Goal: Information Seeking & Learning: Learn about a topic

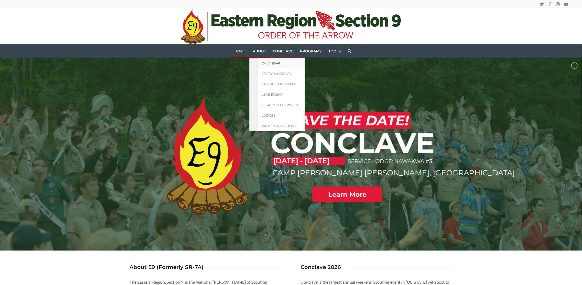
click at [264, 64] on span "Calendar" at bounding box center [271, 63] width 19 height 4
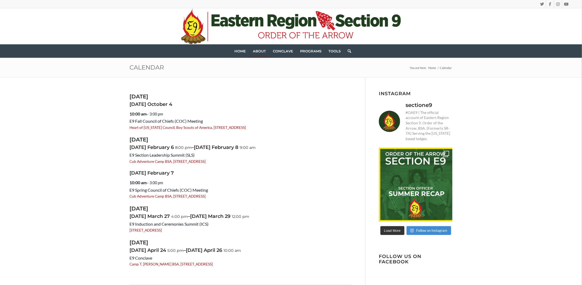
click at [66, 155] on div "[DATE] [DATE] 10:00 am – 3:00 pm E9 Fall Council of Chiefs (COC) Meeting Heart …" at bounding box center [291, 203] width 582 height 253
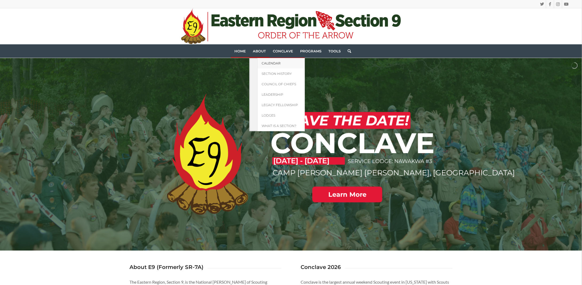
click at [266, 64] on span "Calendar" at bounding box center [271, 63] width 19 height 4
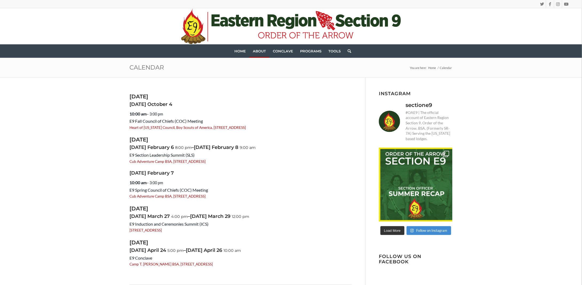
click at [502, 113] on div "[DATE] [DATE] 10:00 am – 3:00 pm E9 Fall Council of Chiefs (COC) Meeting Heart …" at bounding box center [291, 203] width 582 height 253
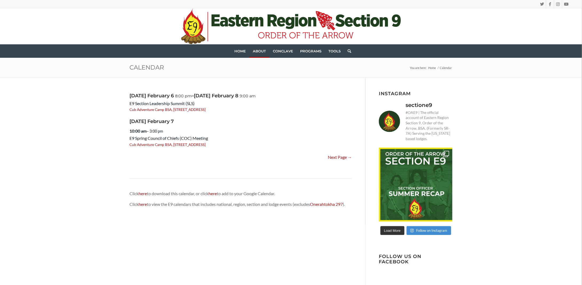
click at [158, 81] on main "[DATE] 8:00 pm – [DATE] 9:00 am E9 Section Leadership Summit (SLS) Cub Adventur…" at bounding box center [248, 150] width 236 height 147
click at [346, 158] on link "Next Page →" at bounding box center [340, 157] width 24 height 7
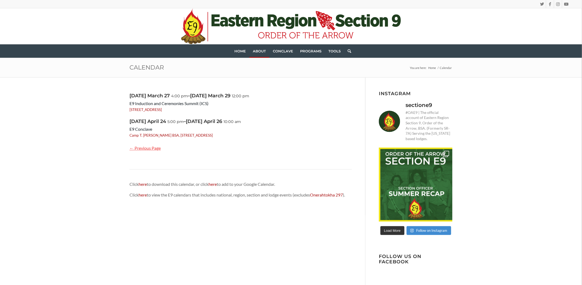
click at [133, 148] on link "← Previous Page" at bounding box center [145, 147] width 31 height 7
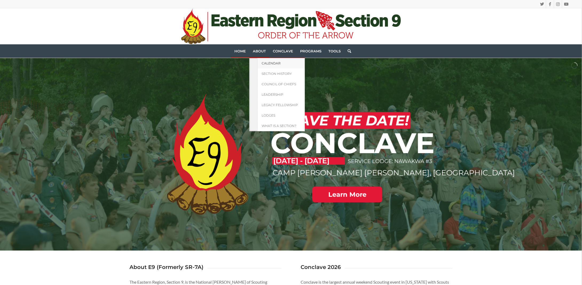
click at [265, 62] on span "Calendar" at bounding box center [271, 63] width 19 height 4
